Goal: Information Seeking & Learning: Learn about a topic

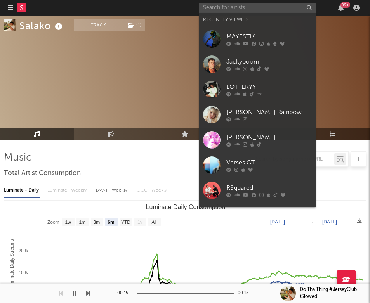
select select "6m"
click at [276, 5] on input "text" at bounding box center [257, 8] width 116 height 10
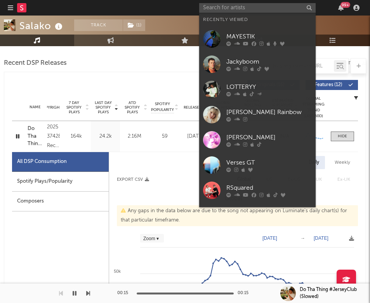
scroll to position [313, 0]
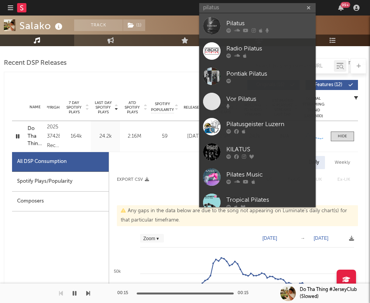
type input "pilatus"
click at [228, 24] on div "Pilatus" at bounding box center [268, 23] width 85 height 9
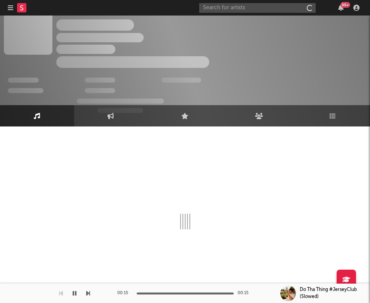
scroll to position [13, 0]
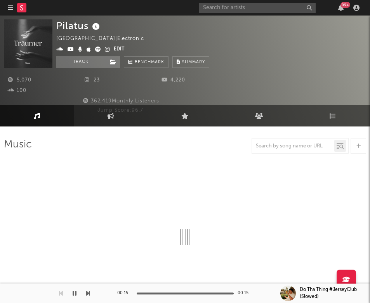
select select "6m"
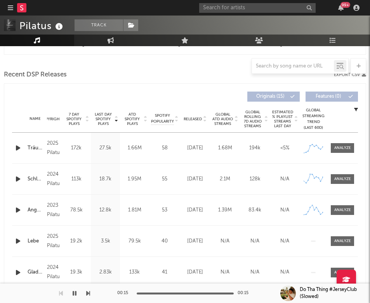
scroll to position [309, 0]
